Goal: Understand process/instructions

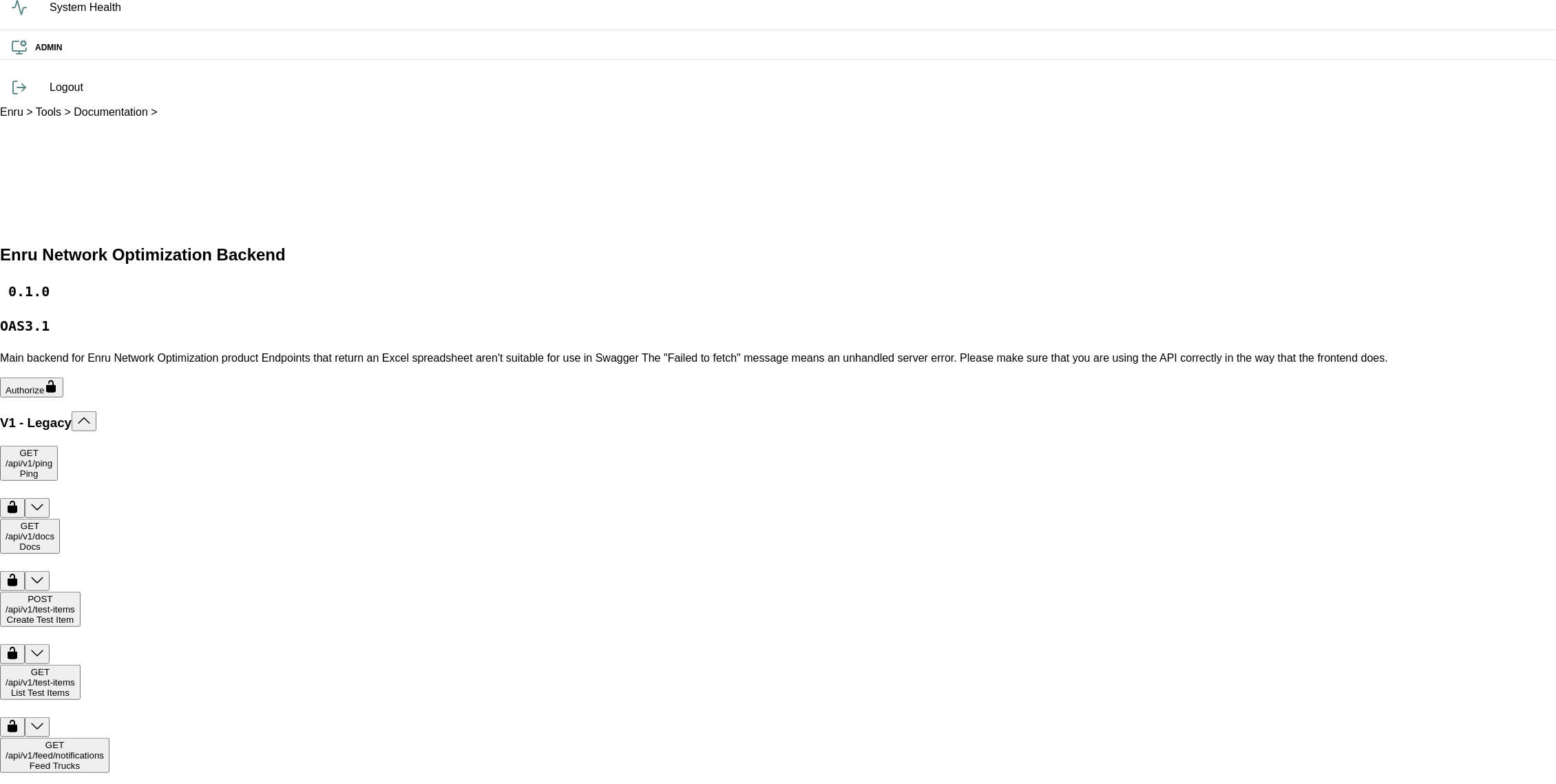
scroll to position [267, 0]
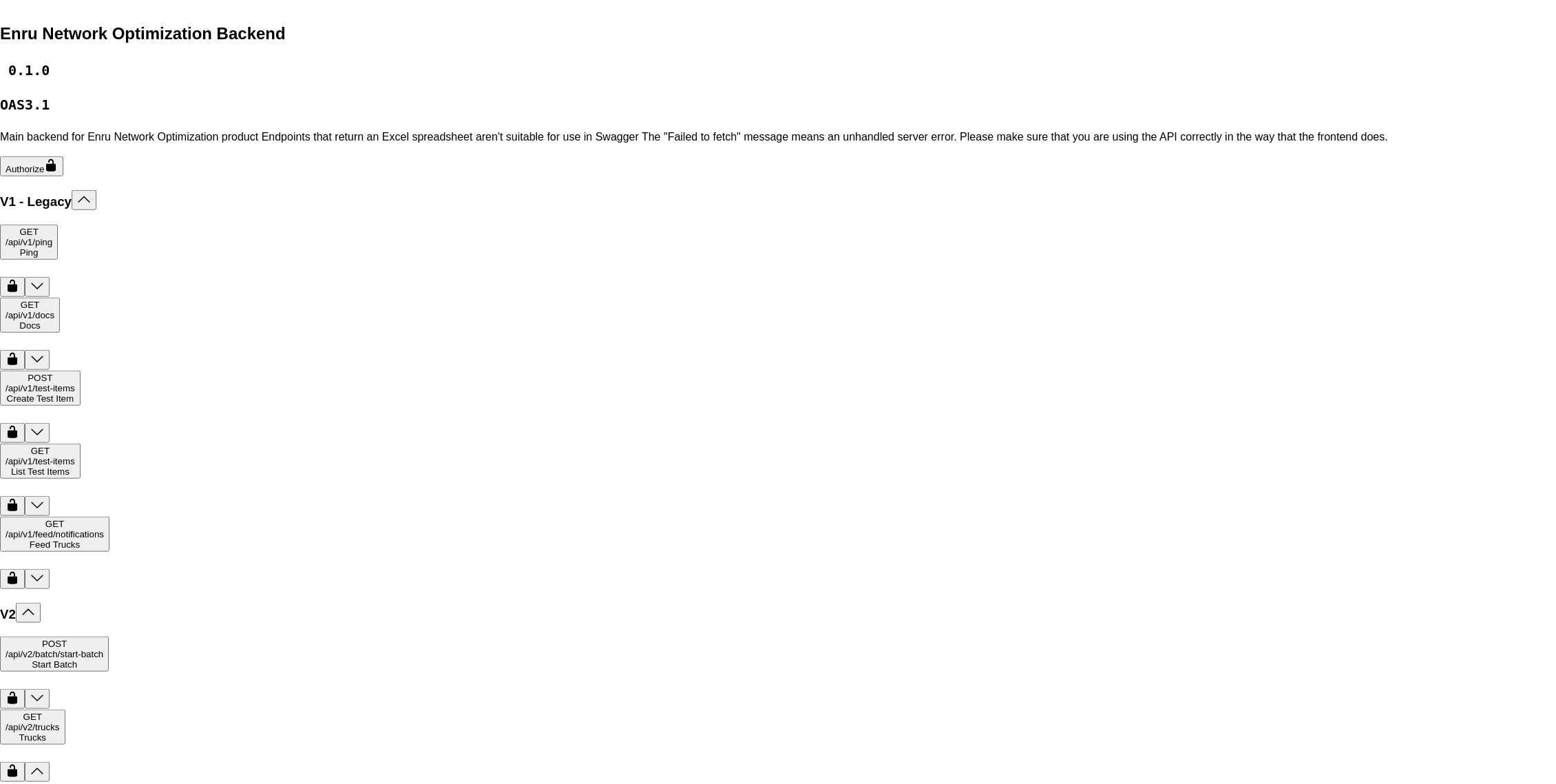
scroll to position [414, 0]
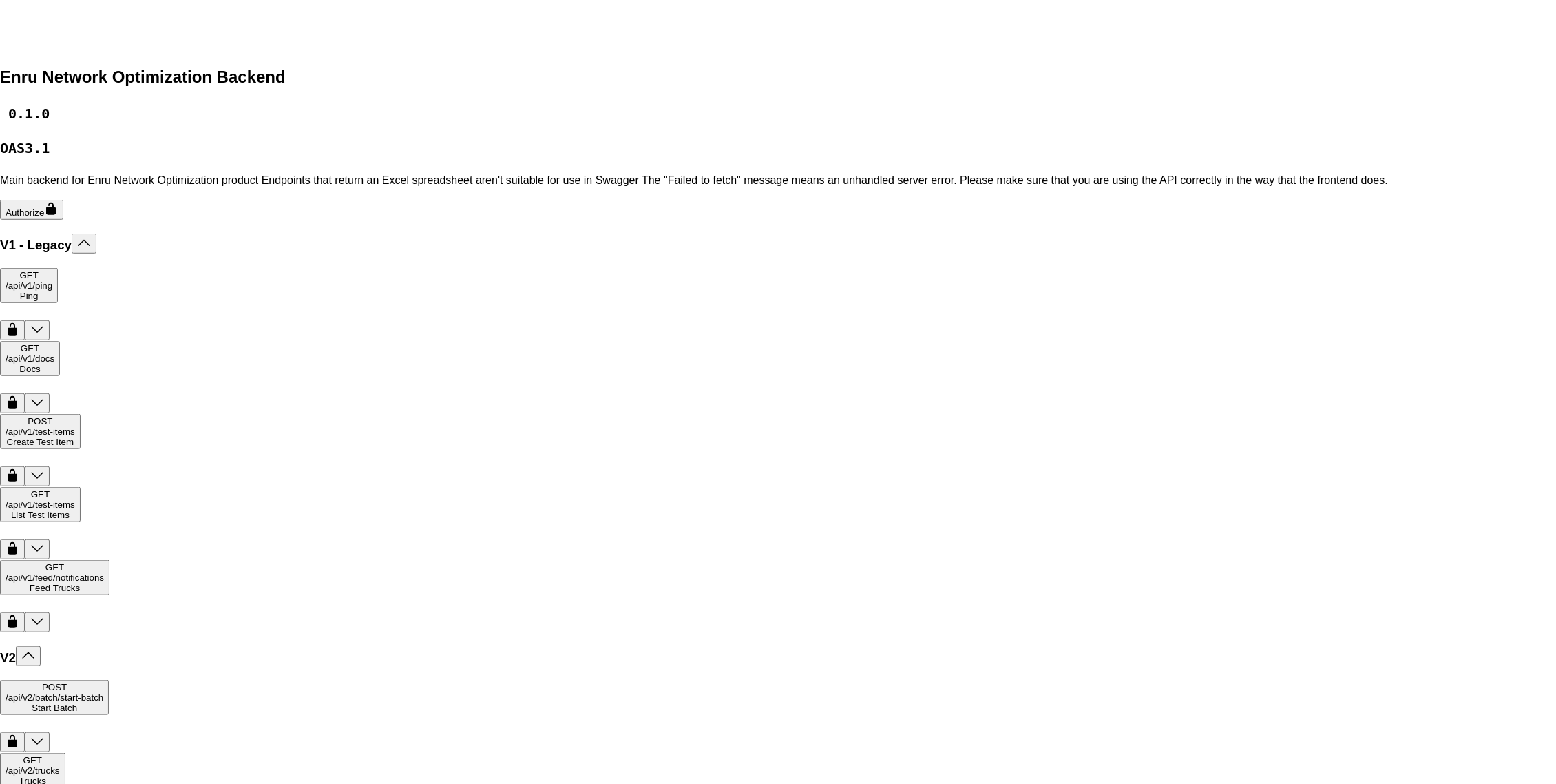
click at [60, 765] on div "/api /v2 /trucks Trucks" at bounding box center [32, 775] width 54 height 21
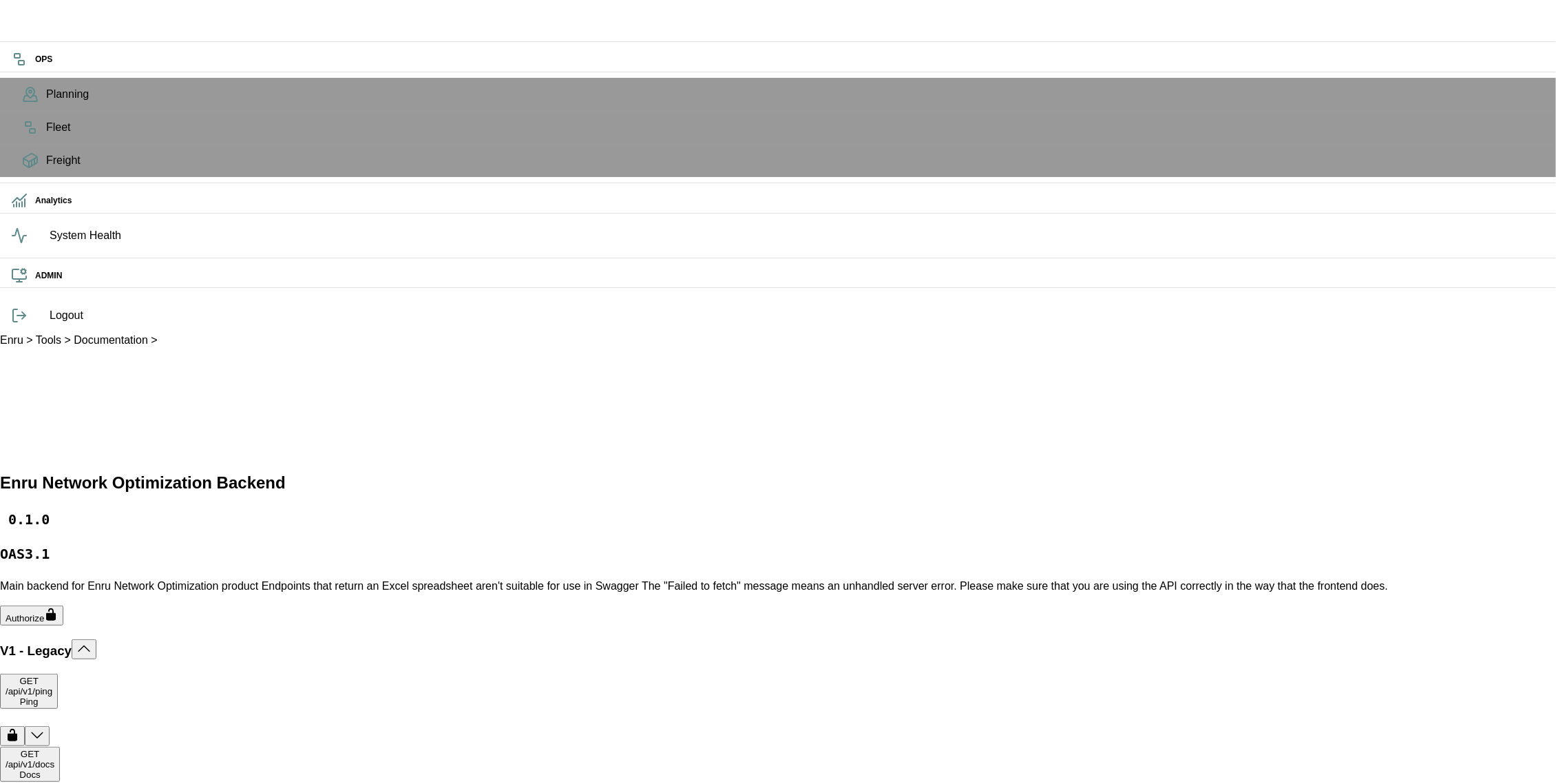
scroll to position [434, 0]
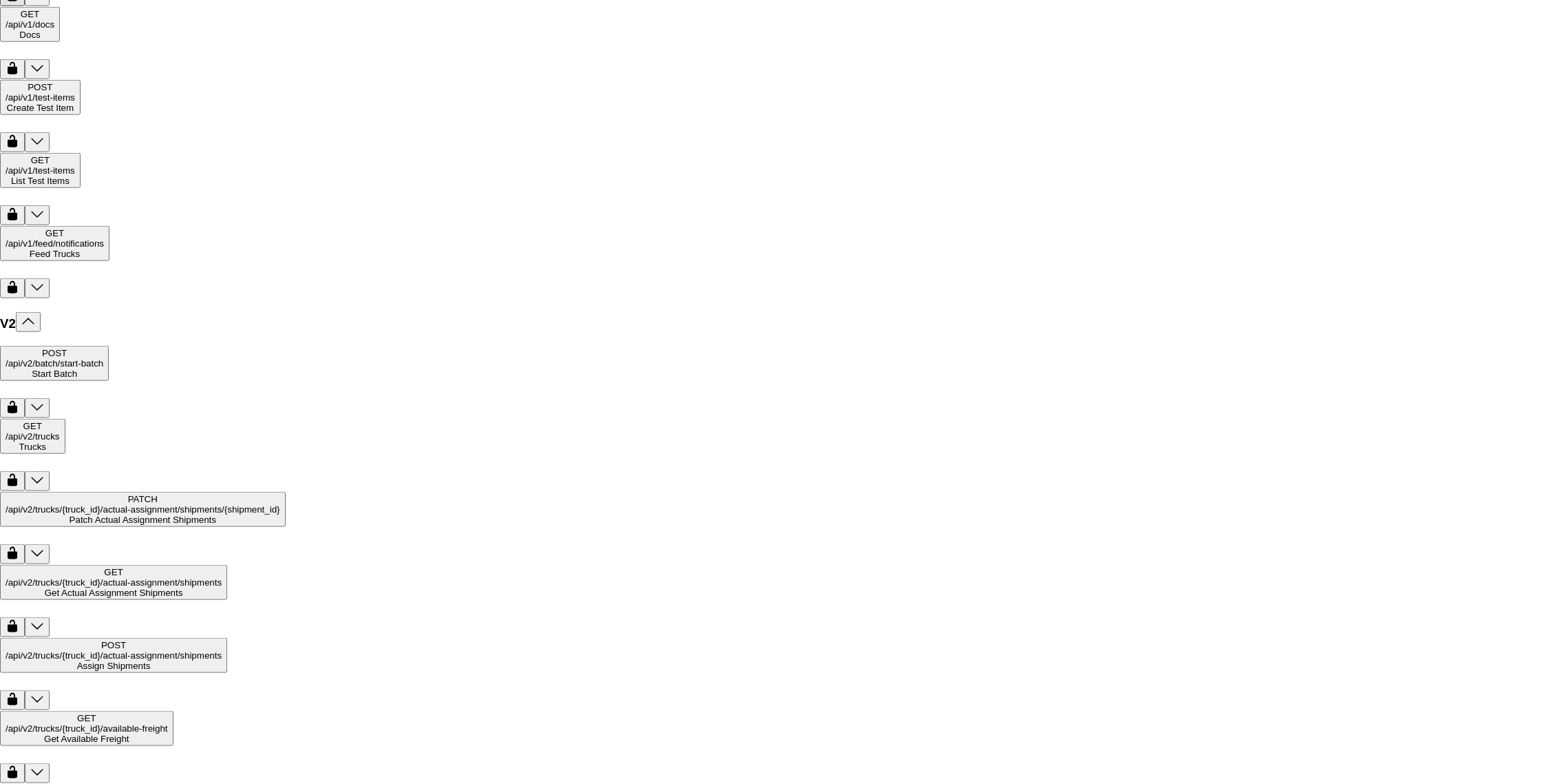
scroll to position [746, 0]
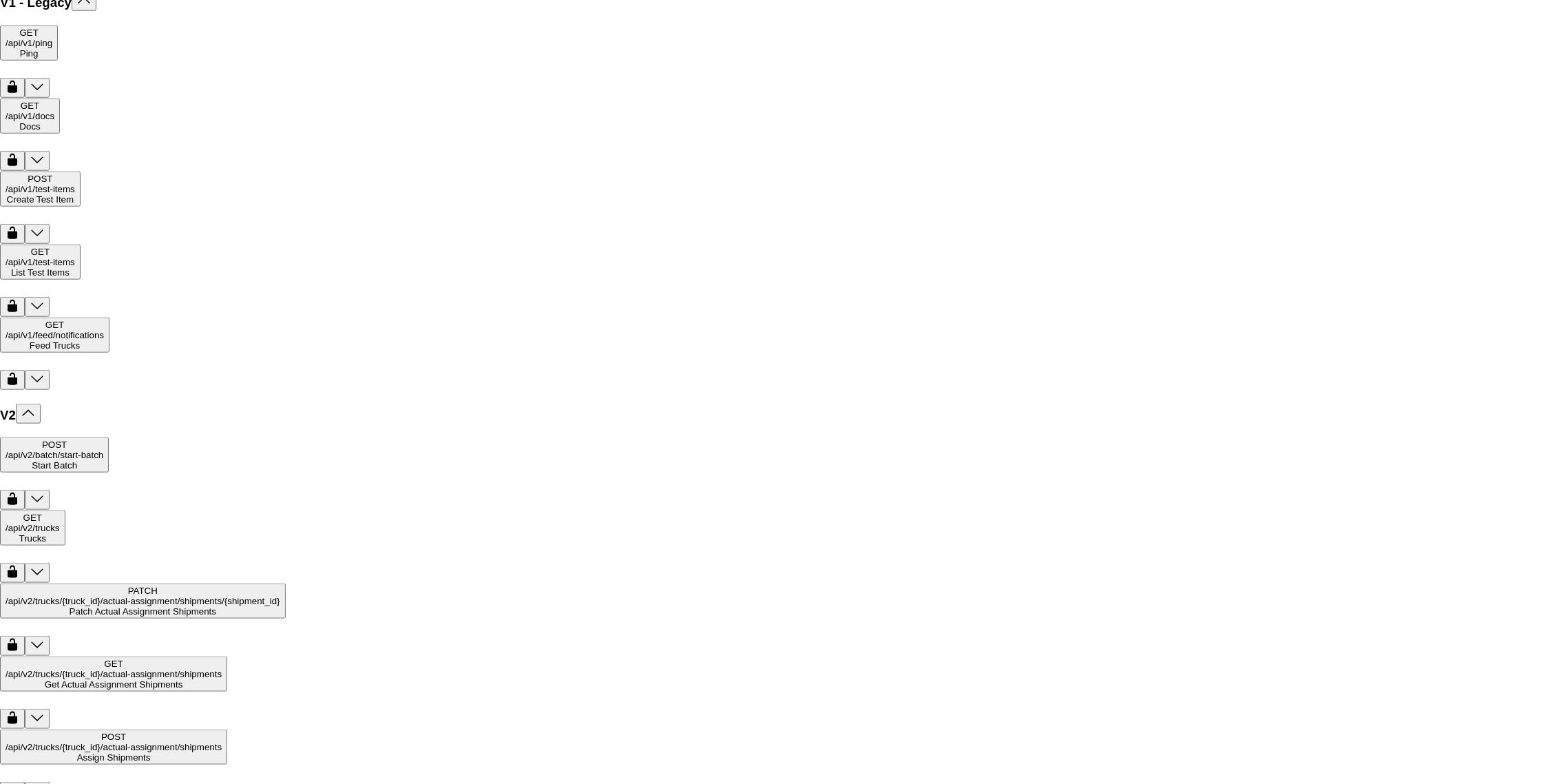
scroll to position [652, 0]
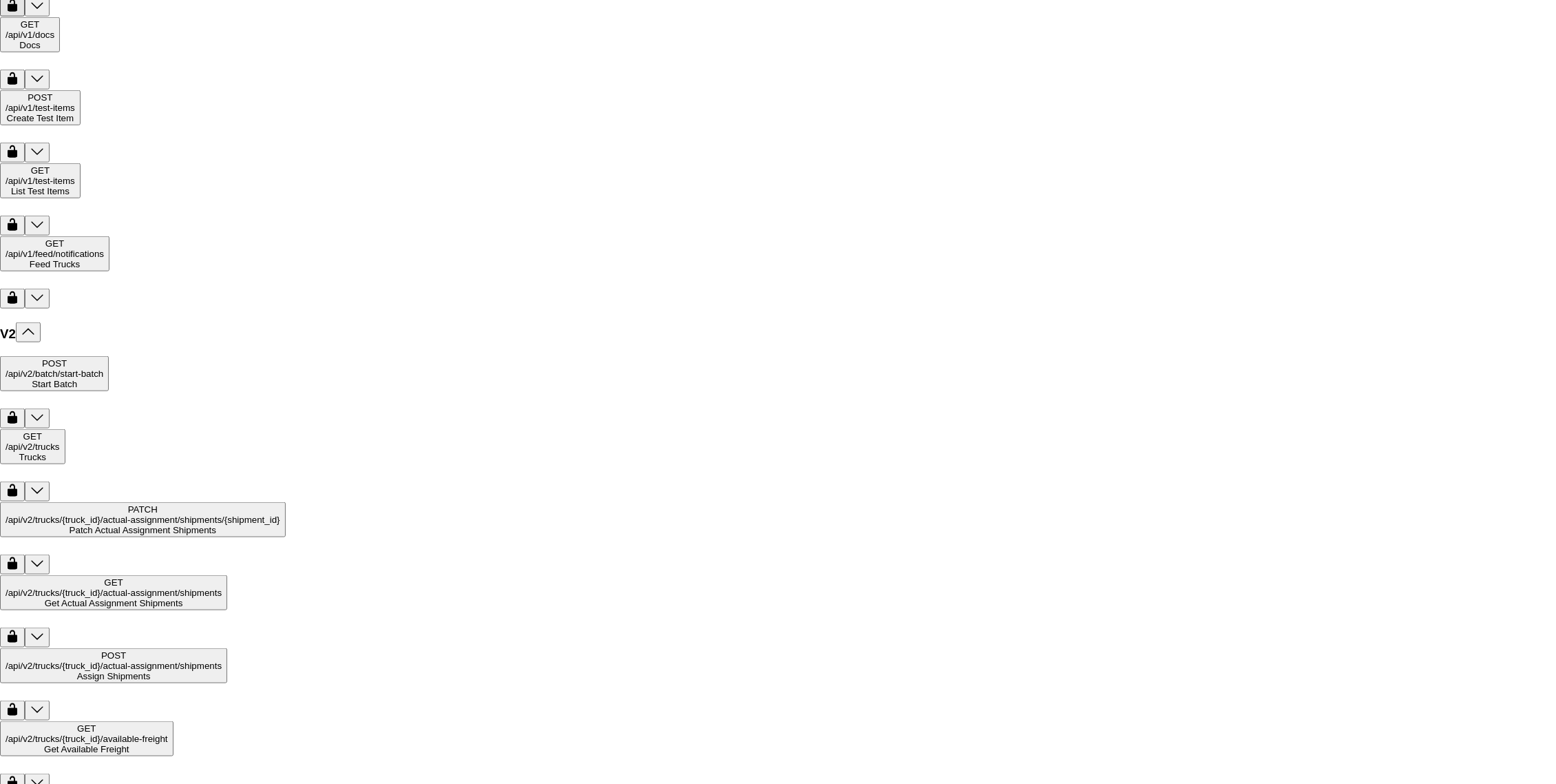
scroll to position [666, 0]
